Goal: Information Seeking & Learning: Understand process/instructions

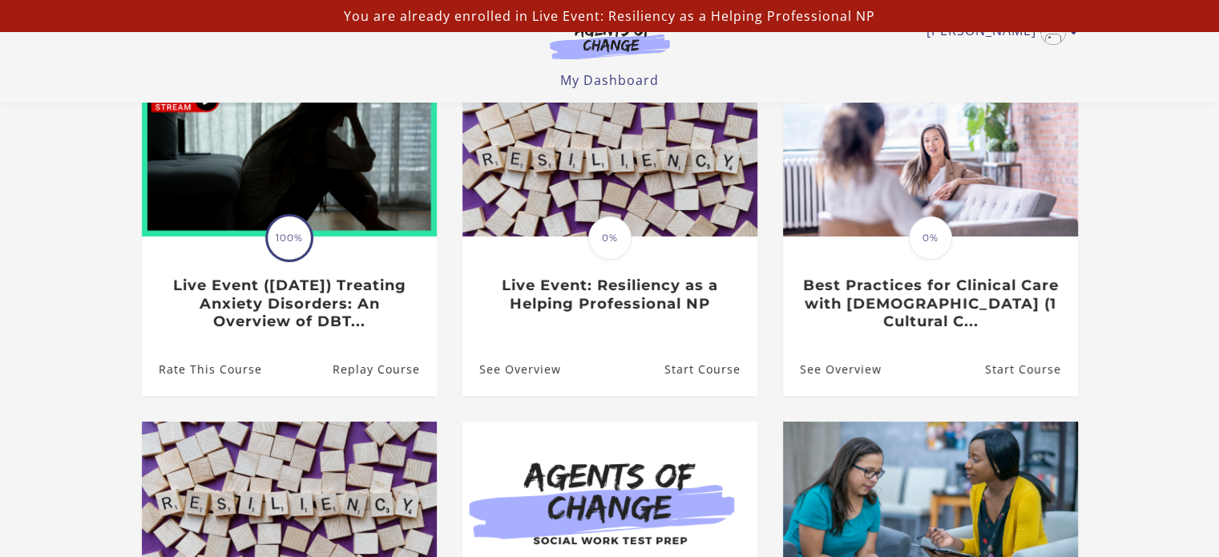
scroll to position [168, 0]
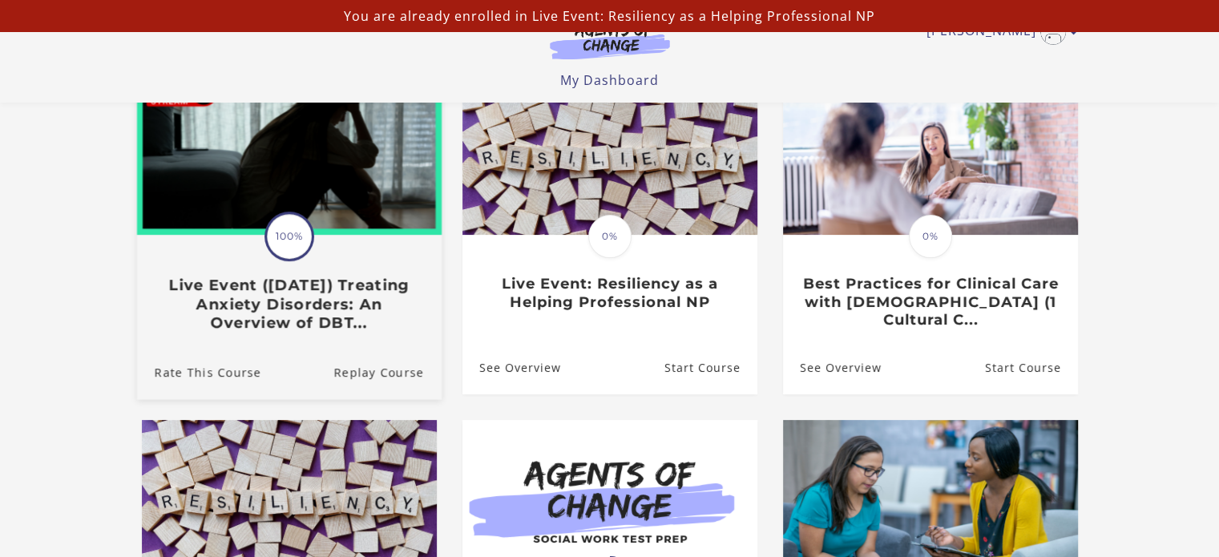
click at [326, 331] on h3 "Live Event (8/22/25) Treating Anxiety Disorders: An Overview of DBT..." at bounding box center [288, 304] width 269 height 56
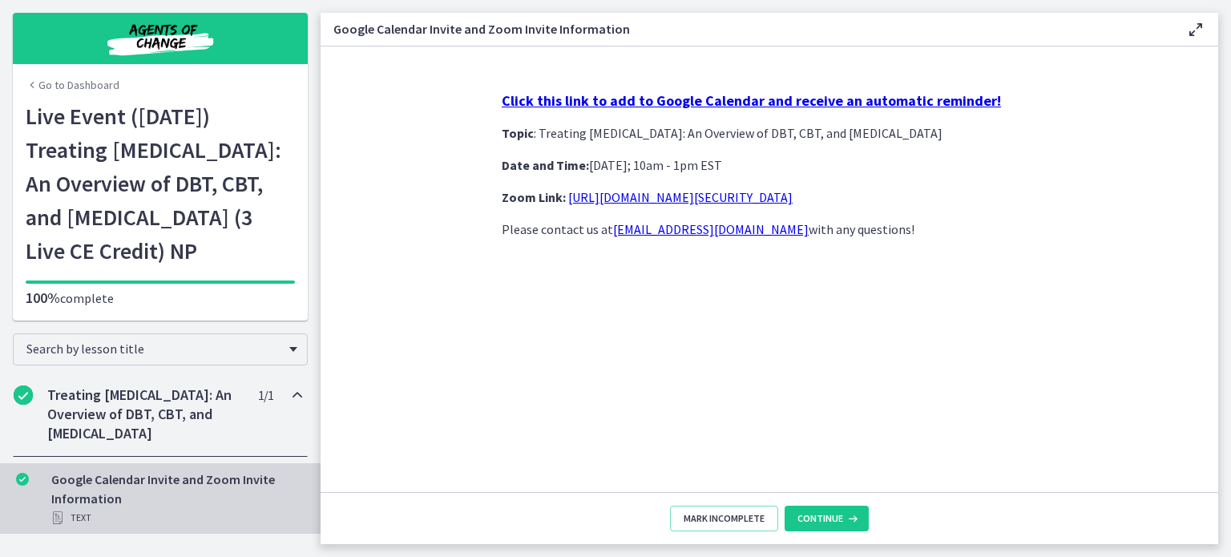
scroll to position [36, 0]
click at [288, 389] on icon "Chapters" at bounding box center [297, 394] width 19 height 19
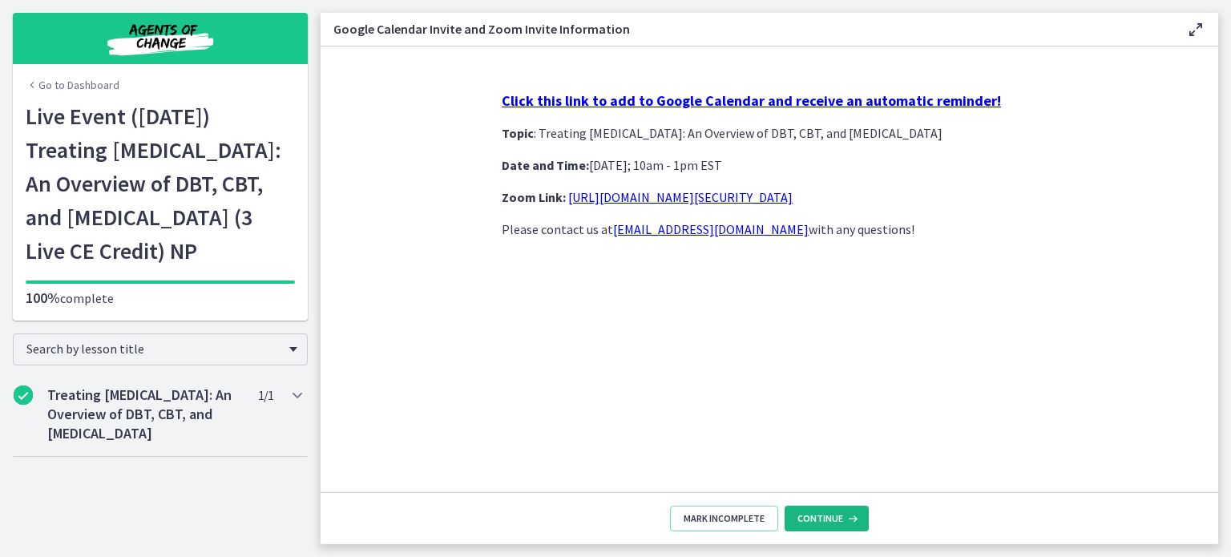
click at [834, 518] on span "Continue" at bounding box center [820, 518] width 46 height 13
click at [821, 518] on span "Continue" at bounding box center [820, 518] width 46 height 13
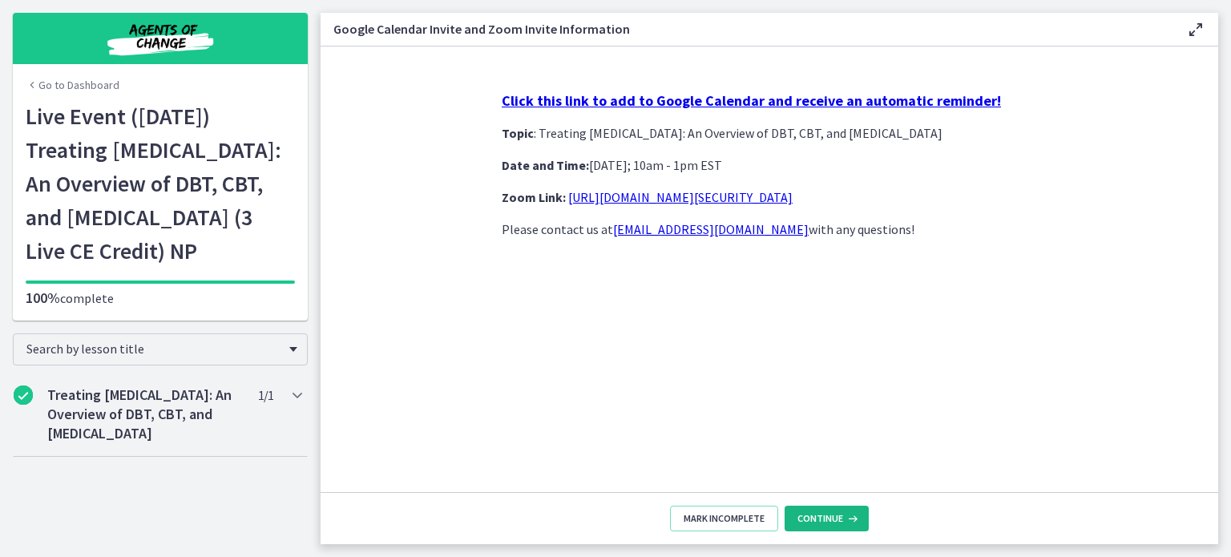
click at [821, 518] on span "Continue" at bounding box center [820, 518] width 46 height 13
click at [821, 517] on span "Continue" at bounding box center [820, 518] width 46 height 13
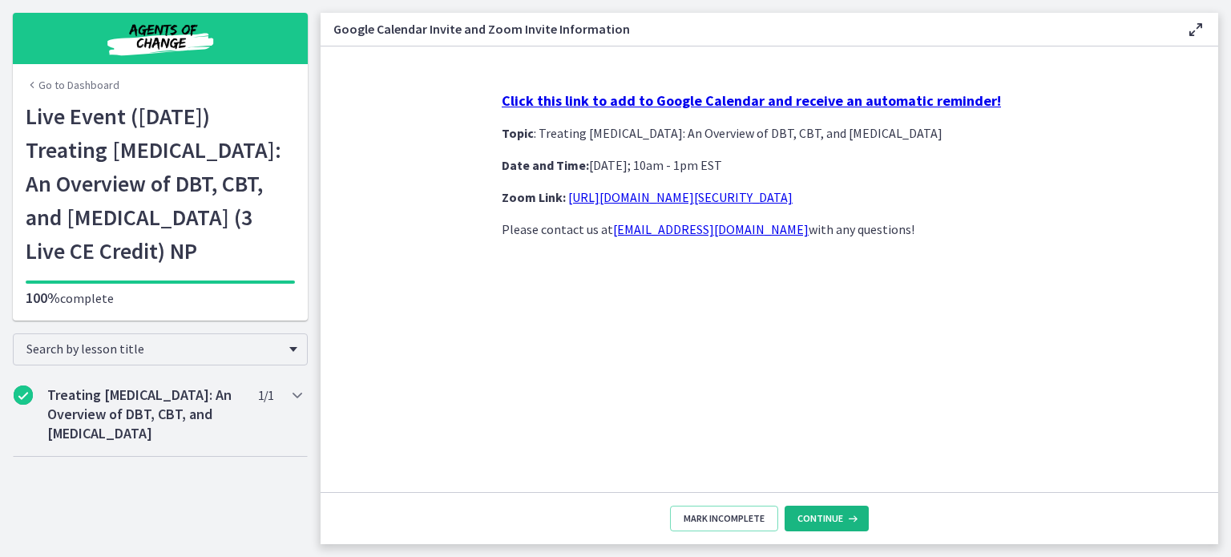
click at [821, 517] on span "Continue" at bounding box center [820, 518] width 46 height 13
drag, startPoint x: 821, startPoint y: 517, endPoint x: 846, endPoint y: 521, distance: 26.0
click at [846, 521] on div "Continue" at bounding box center [828, 518] width 62 height 13
click at [850, 516] on icon at bounding box center [851, 518] width 16 height 13
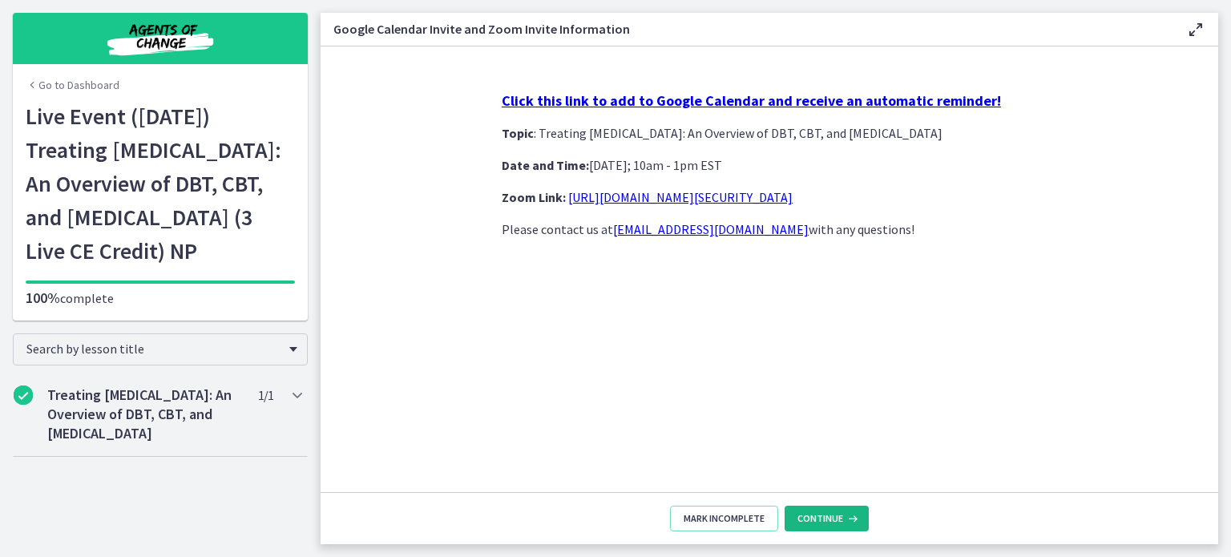
click at [850, 516] on icon at bounding box center [851, 518] width 16 height 13
click at [816, 529] on button "Continue" at bounding box center [827, 519] width 84 height 26
click at [824, 516] on span "Continue" at bounding box center [820, 518] width 46 height 13
click at [787, 433] on div "Click this link to add to Google Calendar and receive an automatic reminder! To…" at bounding box center [769, 286] width 561 height 414
click at [817, 523] on span "Continue" at bounding box center [820, 518] width 46 height 13
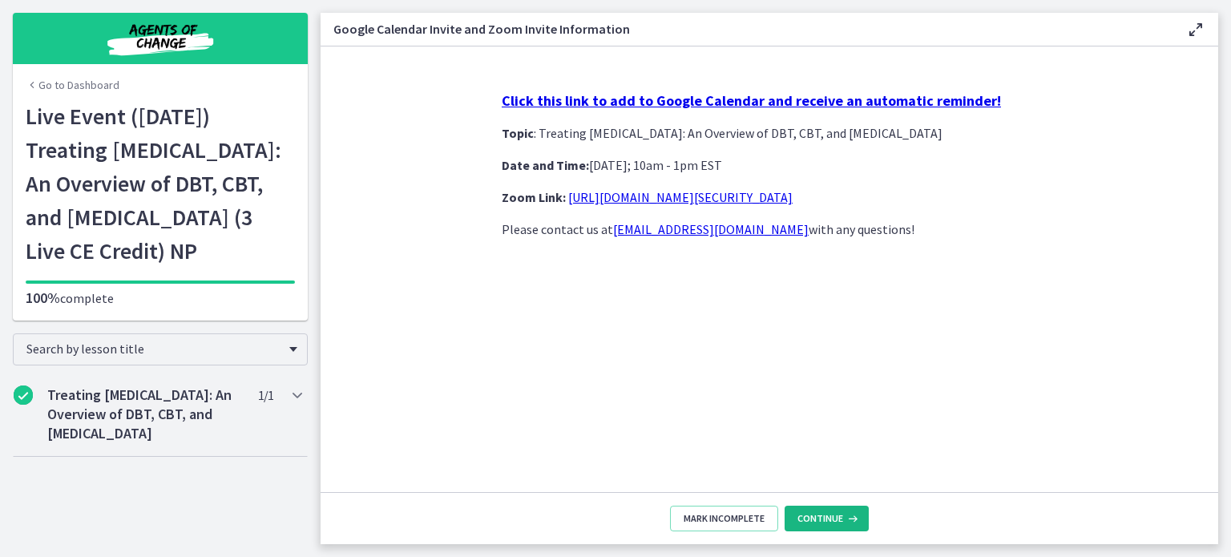
click at [851, 515] on icon at bounding box center [851, 518] width 16 height 13
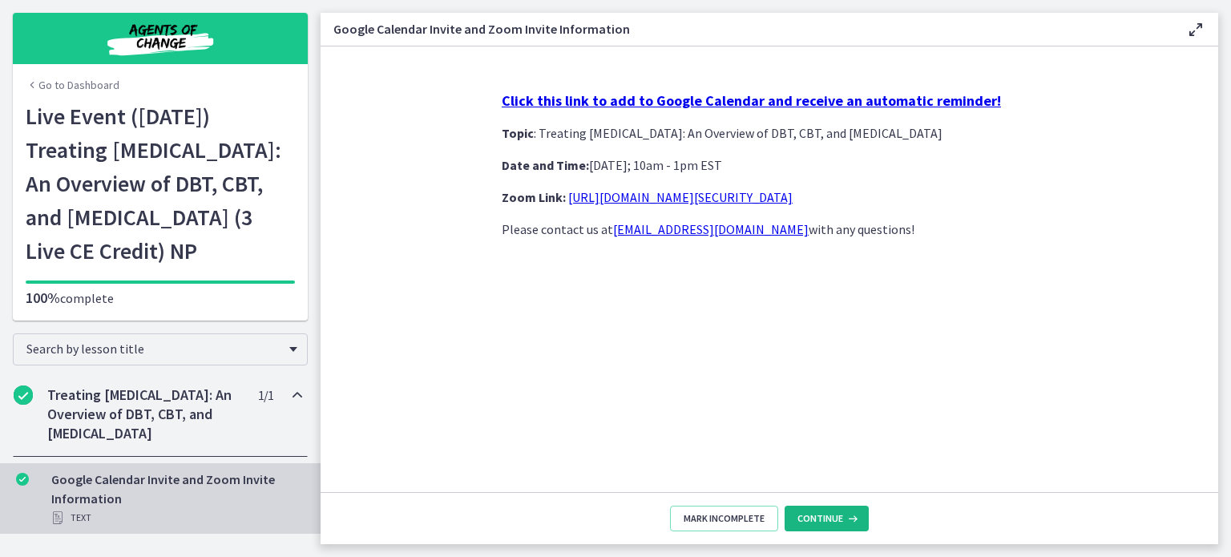
click at [836, 518] on span "Continue" at bounding box center [820, 518] width 46 height 13
click at [837, 518] on span "Continue" at bounding box center [820, 518] width 46 height 13
click at [838, 518] on span "Continue" at bounding box center [820, 518] width 46 height 13
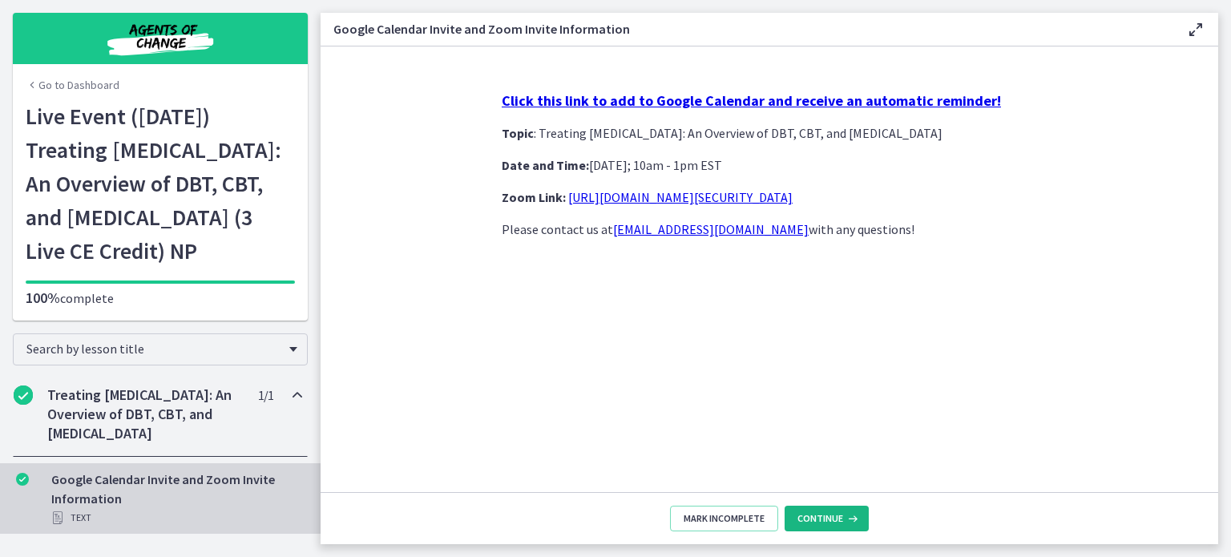
click at [838, 518] on span "Continue" at bounding box center [820, 518] width 46 height 13
click at [793, 196] on link "[URL][DOMAIN_NAME][SECURITY_DATA]" at bounding box center [680, 197] width 224 height 16
click at [830, 518] on span "Continue" at bounding box center [820, 518] width 46 height 13
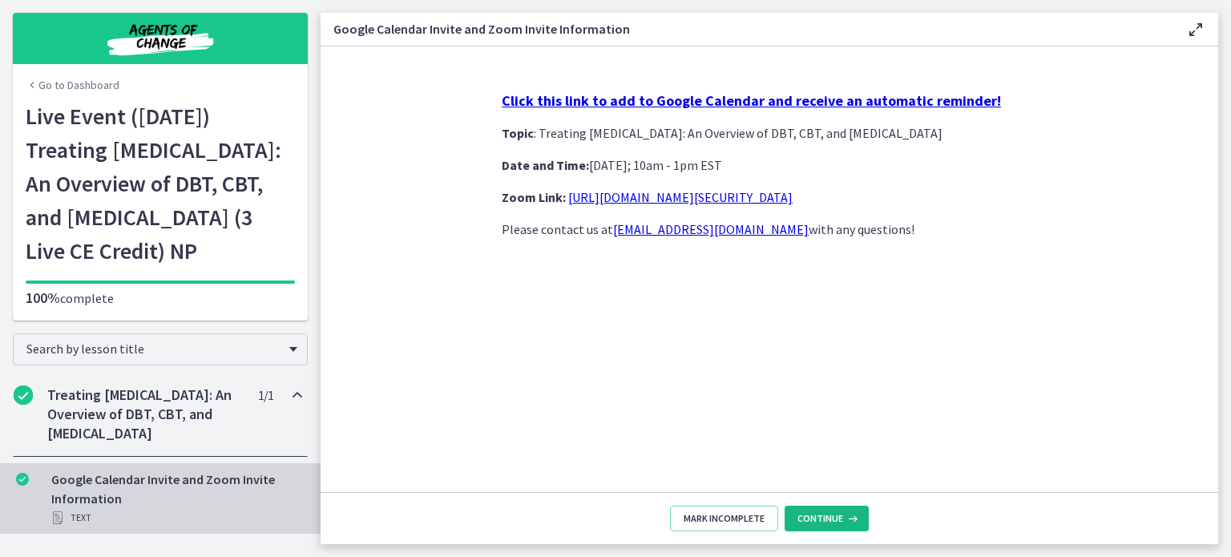
click at [830, 518] on span "Continue" at bounding box center [820, 518] width 46 height 13
drag, startPoint x: 830, startPoint y: 518, endPoint x: 846, endPoint y: 516, distance: 16.2
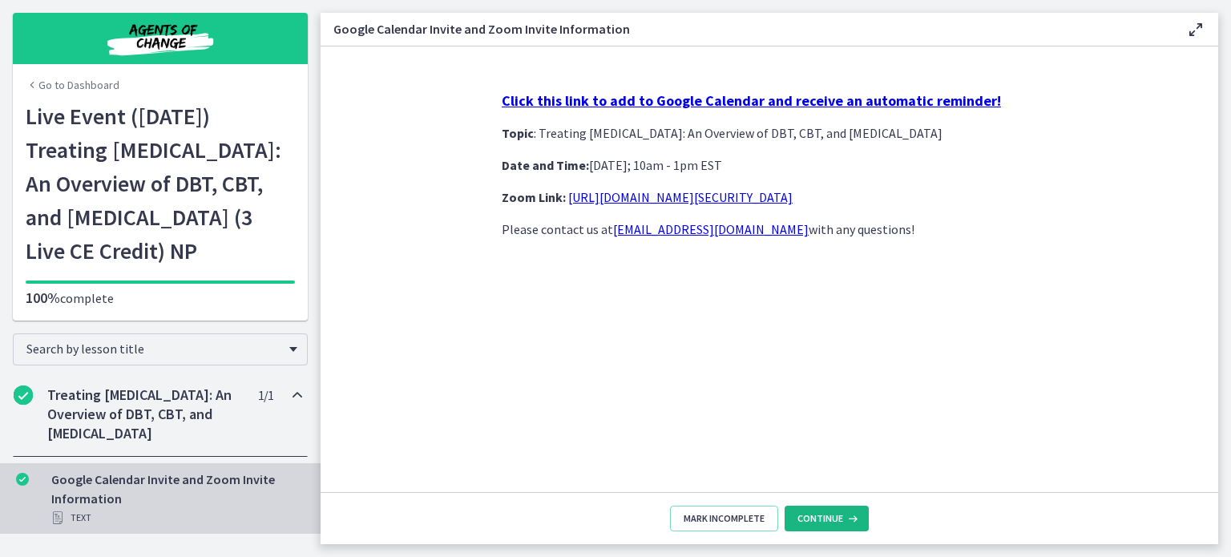
click at [846, 516] on div "Continue" at bounding box center [828, 518] width 62 height 13
click at [846, 516] on icon at bounding box center [851, 518] width 16 height 13
drag, startPoint x: 846, startPoint y: 516, endPoint x: 535, endPoint y: 554, distance: 314.0
click at [535, 554] on main "Google Calendar Invite and Zoom Invite Information Enable fullscreen Click this…" at bounding box center [776, 278] width 910 height 557
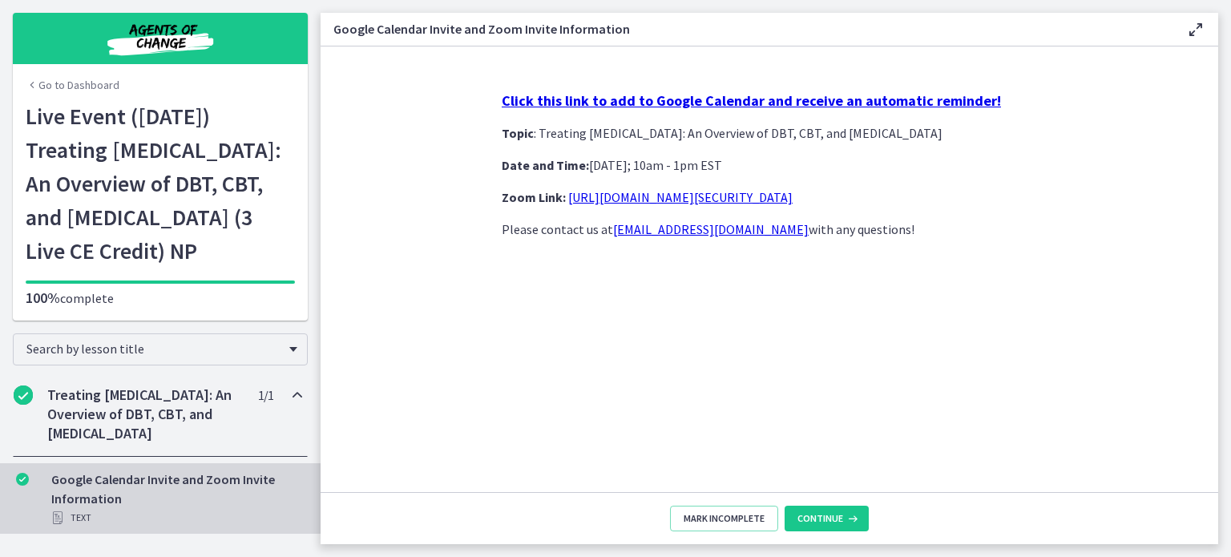
click at [154, 412] on h2 "Treating [MEDICAL_DATA]: An Overview of DBT, CBT, and [MEDICAL_DATA]" at bounding box center [145, 414] width 196 height 58
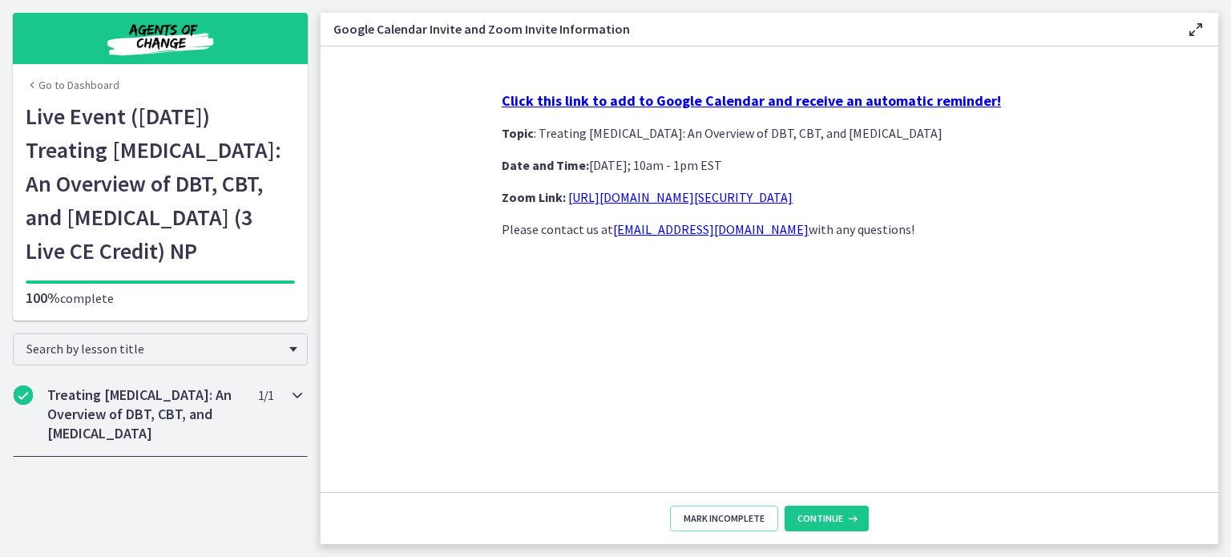
click at [154, 412] on div "Treating [MEDICAL_DATA]: An Overview of DBT, CBT, and [MEDICAL_DATA] 1 / 1 Comp…" at bounding box center [160, 414] width 295 height 85
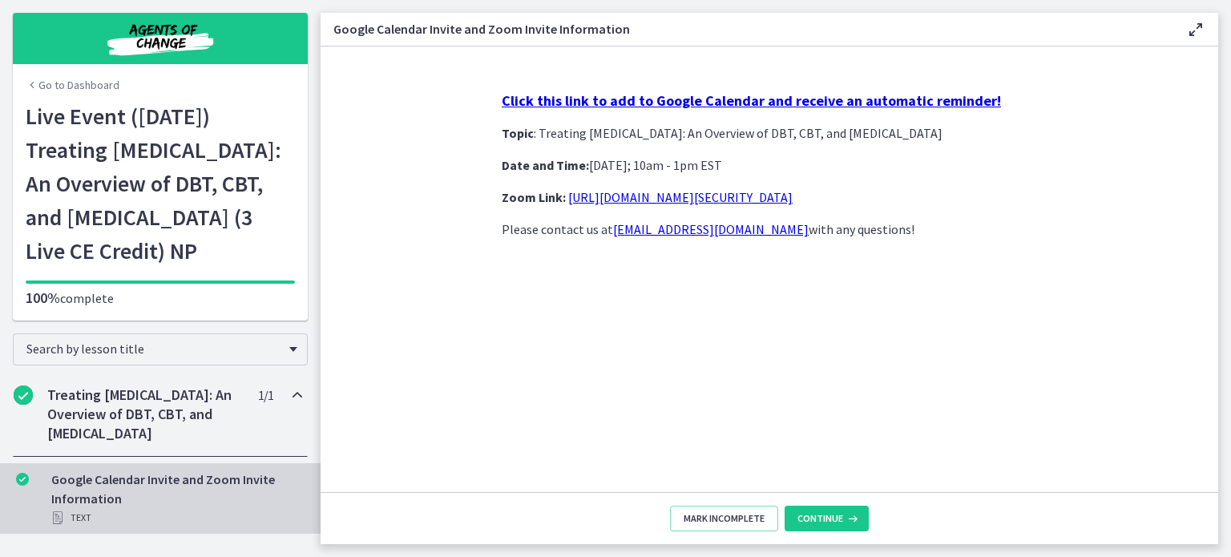
click at [288, 405] on icon "Chapters" at bounding box center [297, 394] width 19 height 19
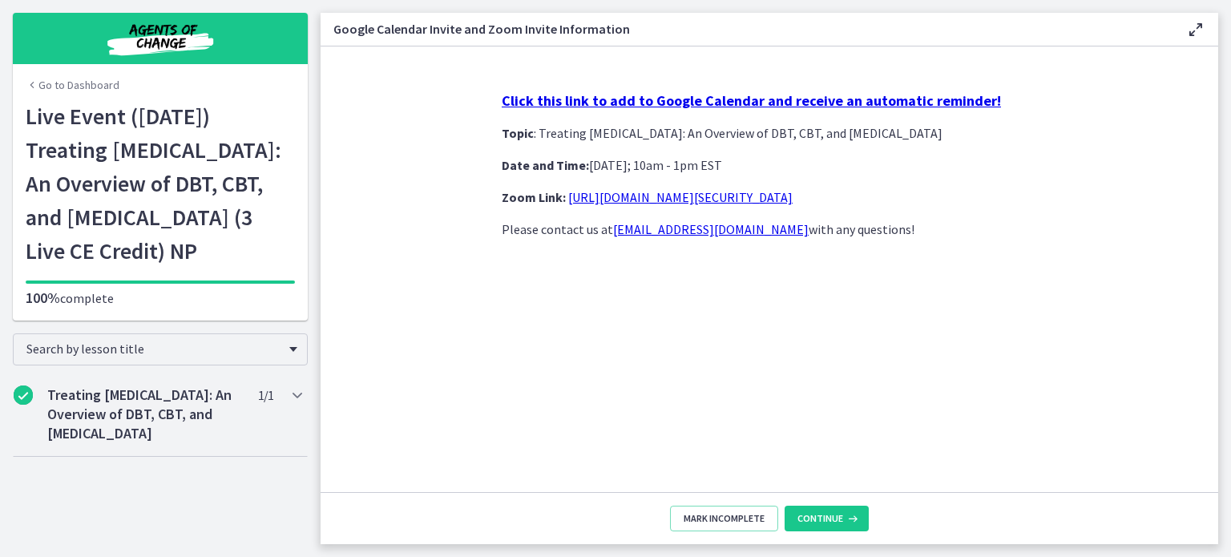
click at [237, 225] on h1 "Live Event ([DATE]) Treating [MEDICAL_DATA]: An Overview of DBT, CBT, and [MEDI…" at bounding box center [160, 183] width 269 height 168
click at [829, 516] on span "Continue" at bounding box center [820, 518] width 46 height 13
